Goal: Information Seeking & Learning: Learn about a topic

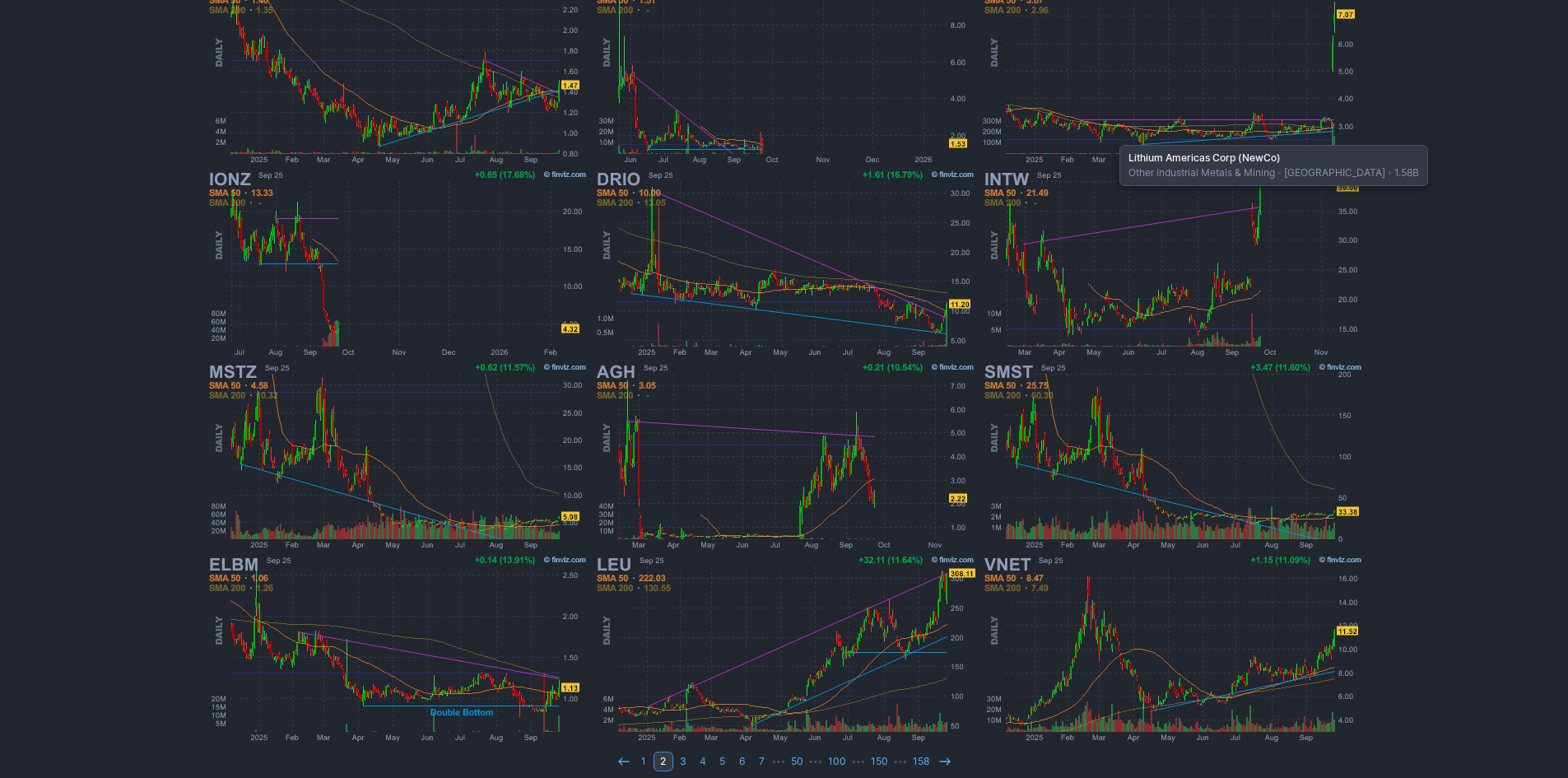
scroll to position [339, 0]
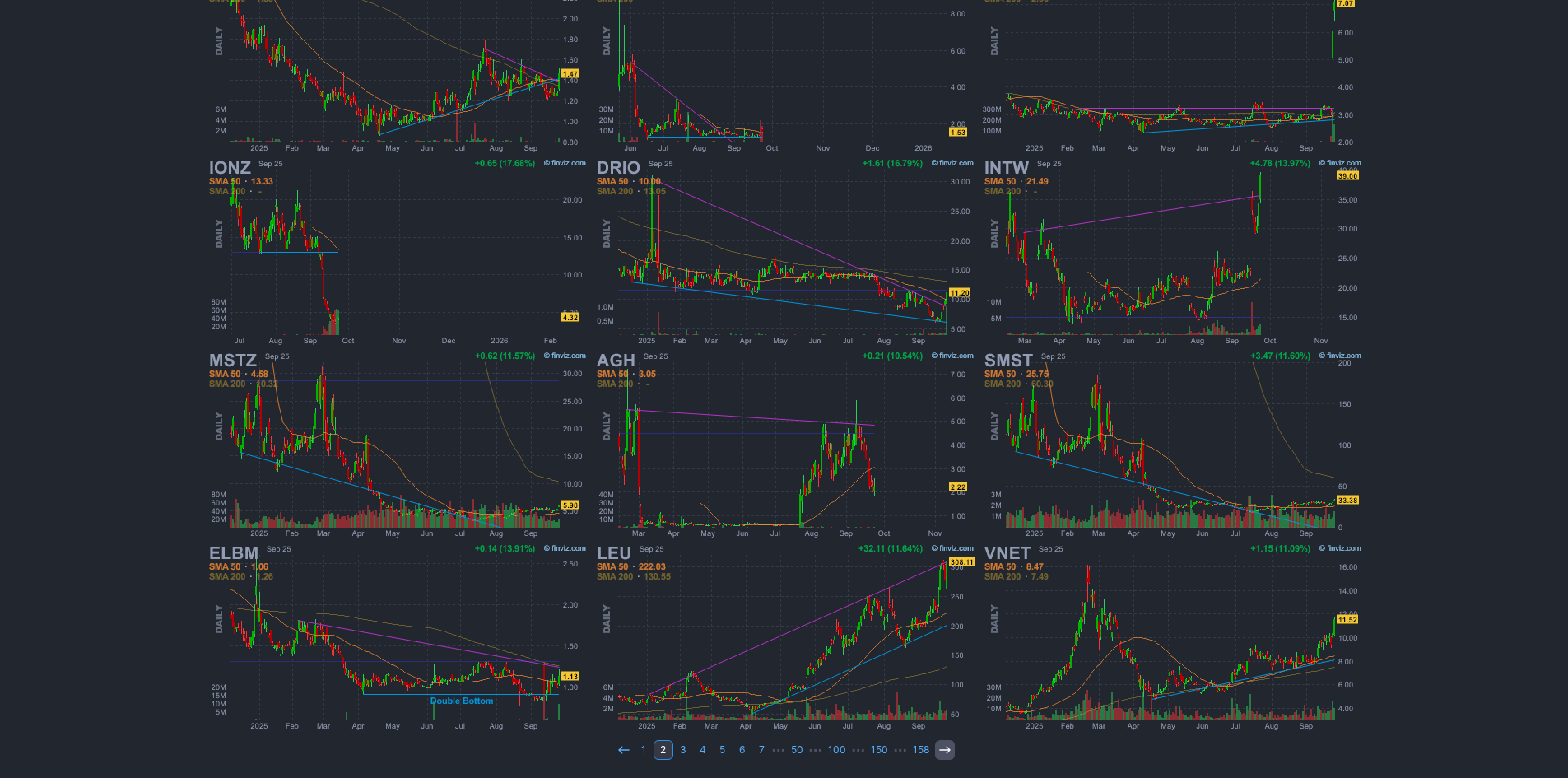
click at [938, 751] on icon at bounding box center [944, 750] width 13 height 13
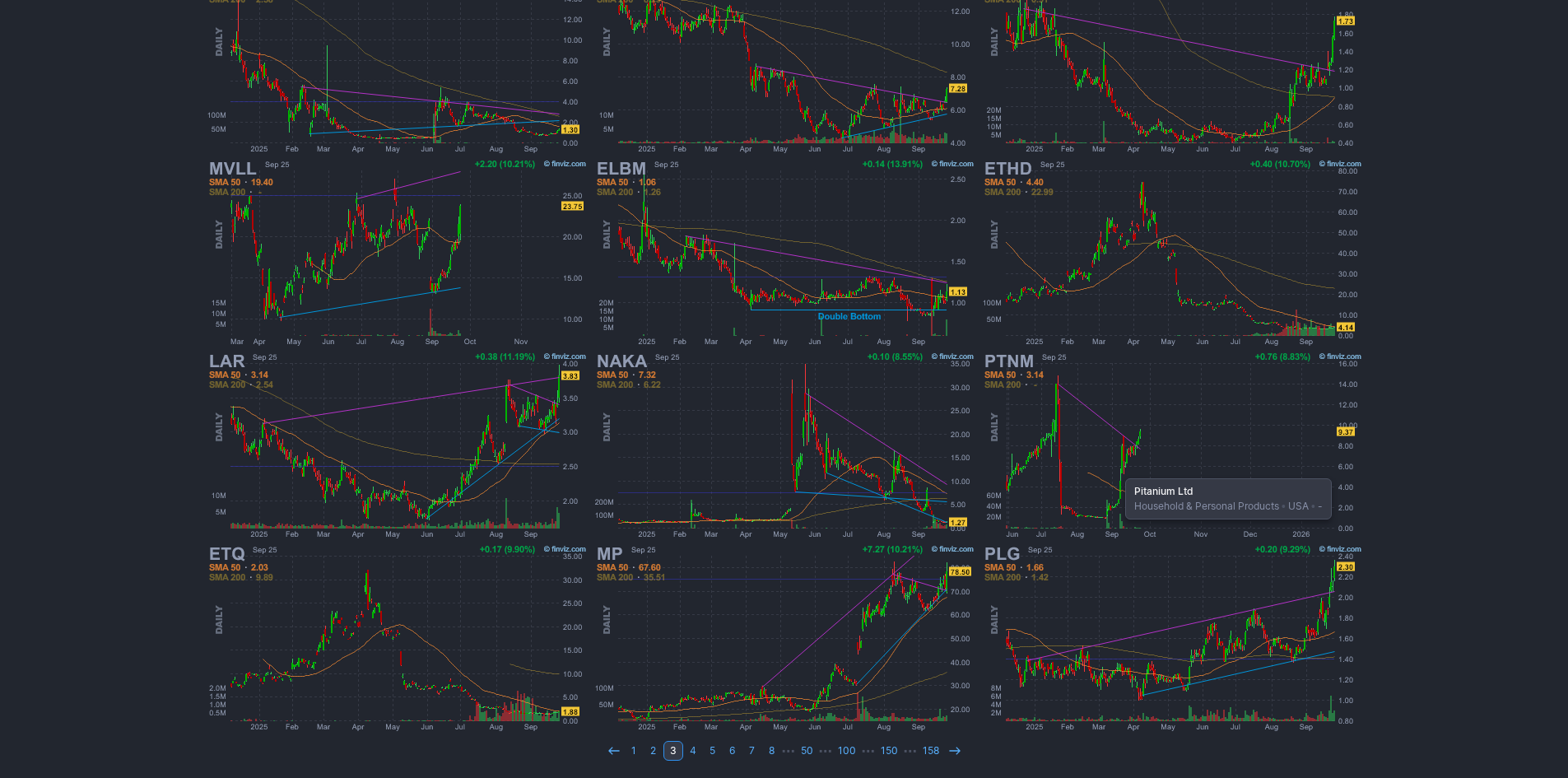
scroll to position [339, 0]
click at [945, 751] on link at bounding box center [954, 750] width 20 height 20
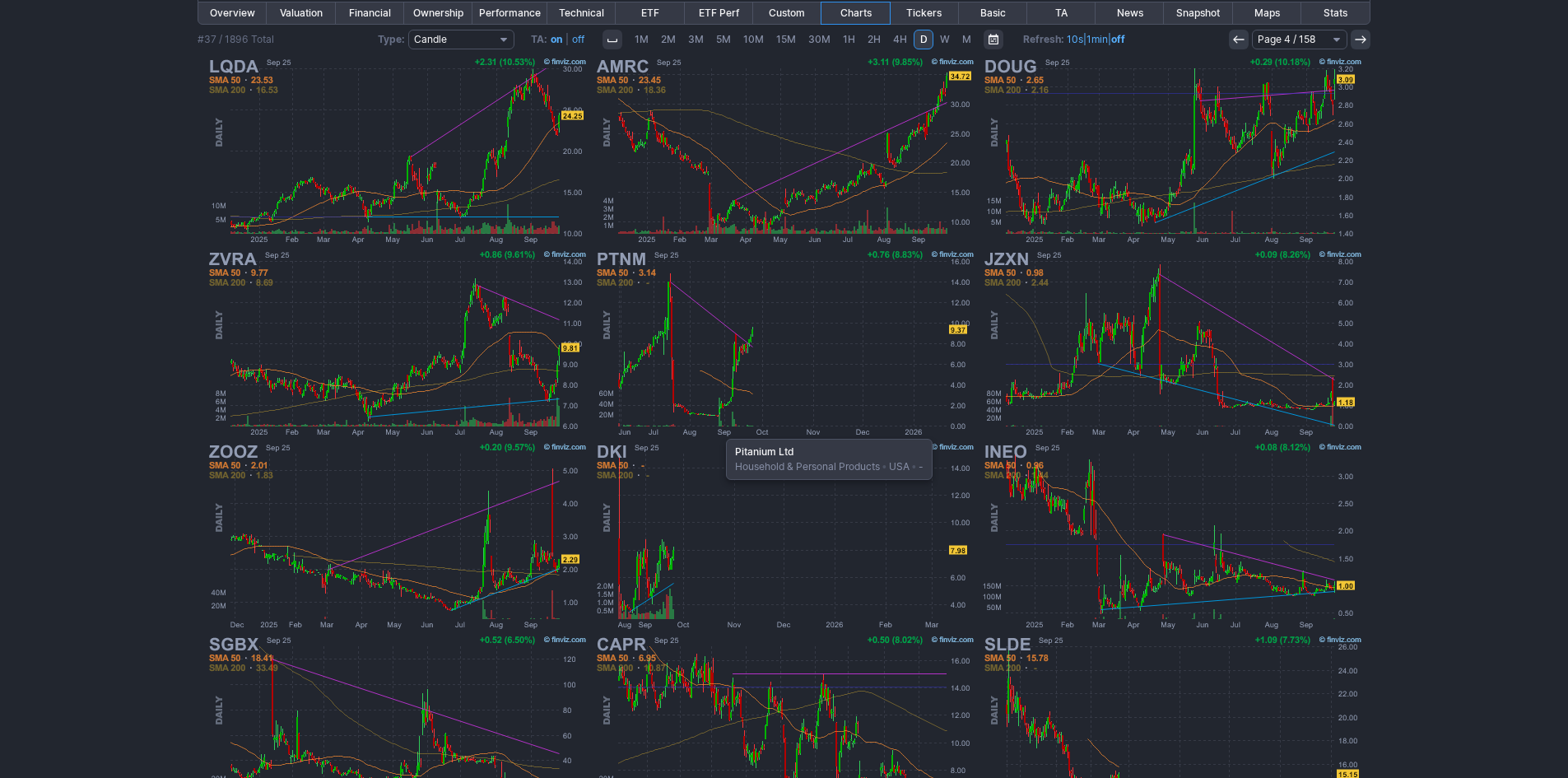
scroll to position [339, 0]
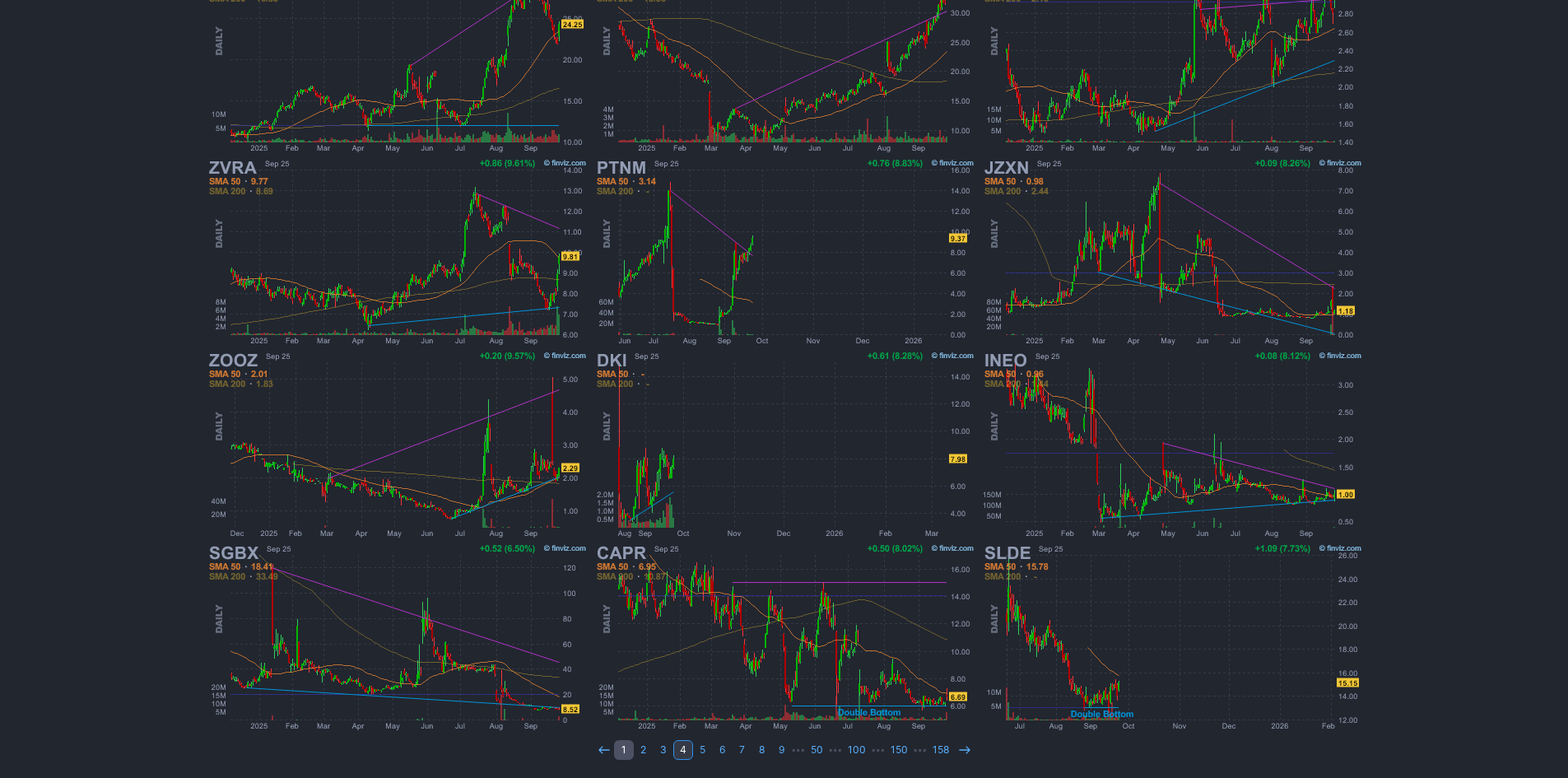
click at [622, 746] on link "1" at bounding box center [623, 750] width 20 height 20
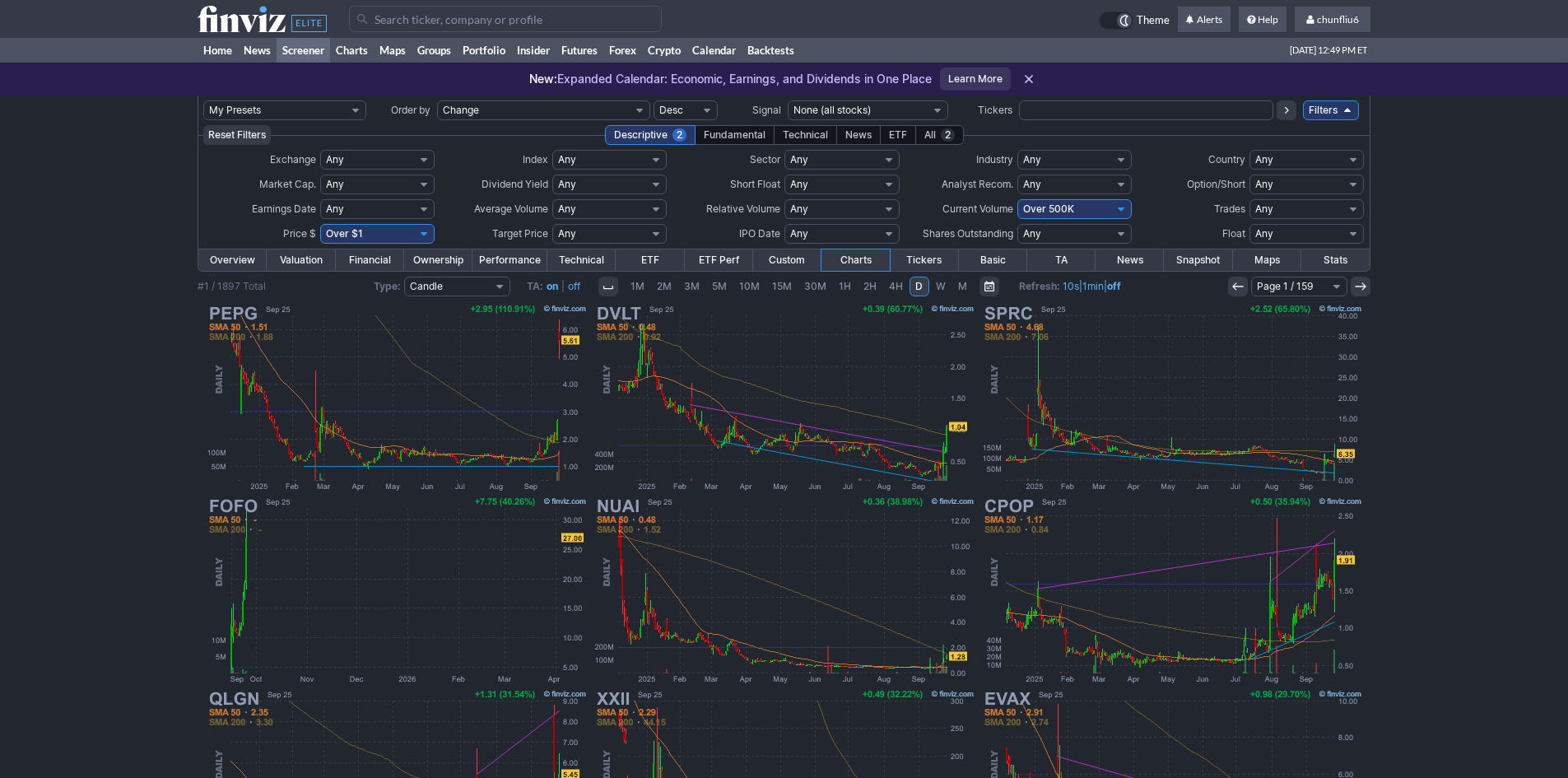
click at [115, 368] on div "My Presets -Save Screen -Edit Screens p: NP! Order by Ticker Tickers Input Filt…" at bounding box center [784, 606] width 1568 height 1021
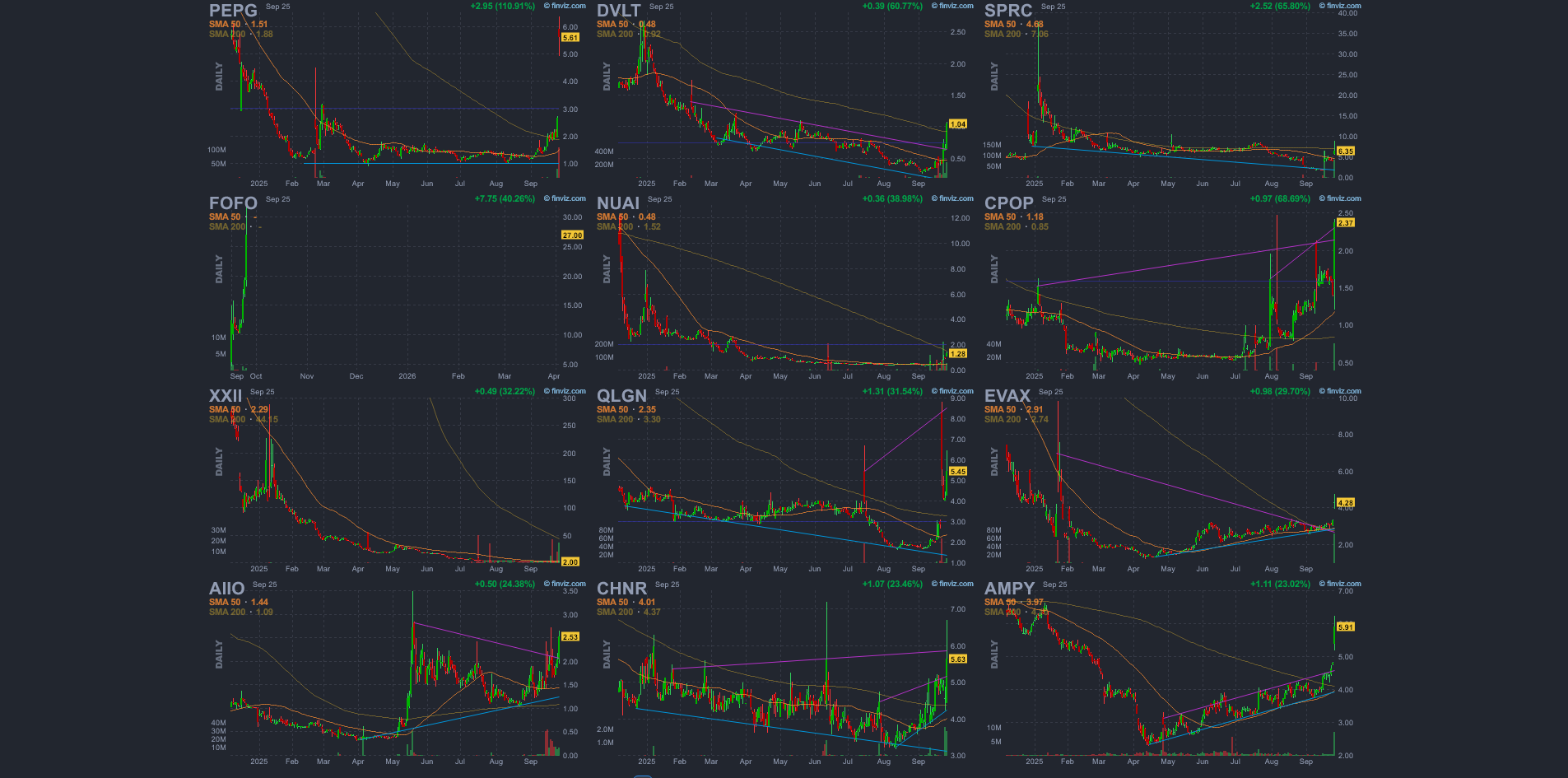
scroll to position [339, 0]
